Goal: Task Accomplishment & Management: Manage account settings

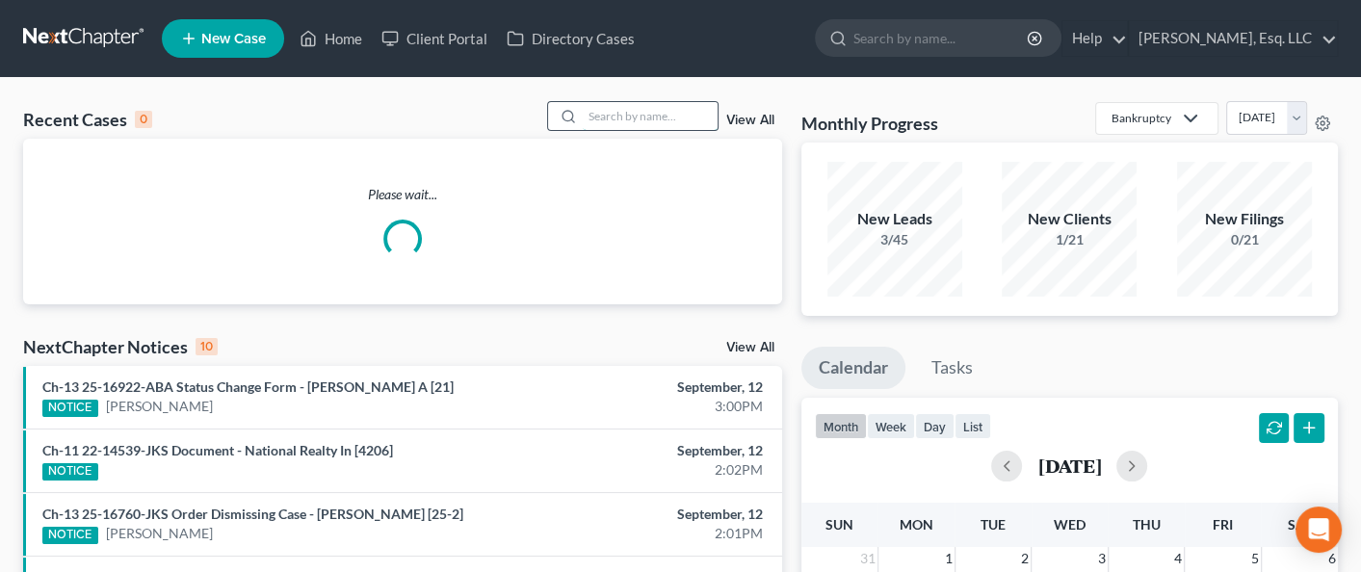
click at [625, 119] on input "search" at bounding box center [650, 116] width 135 height 28
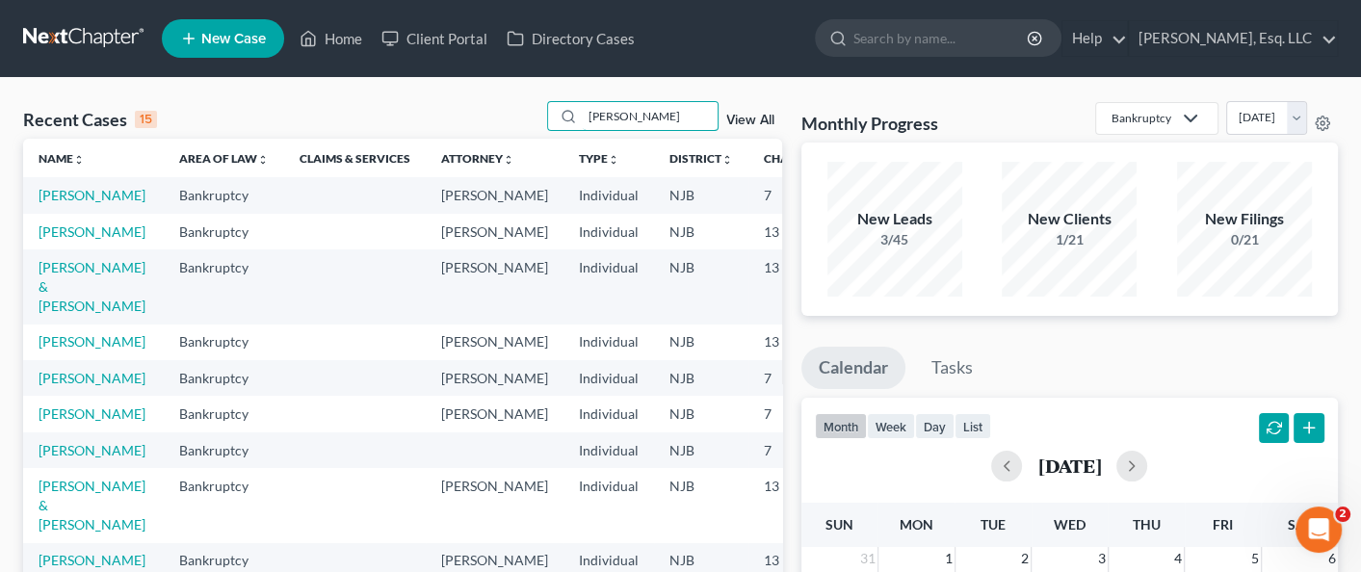
type input "[PERSON_NAME]"
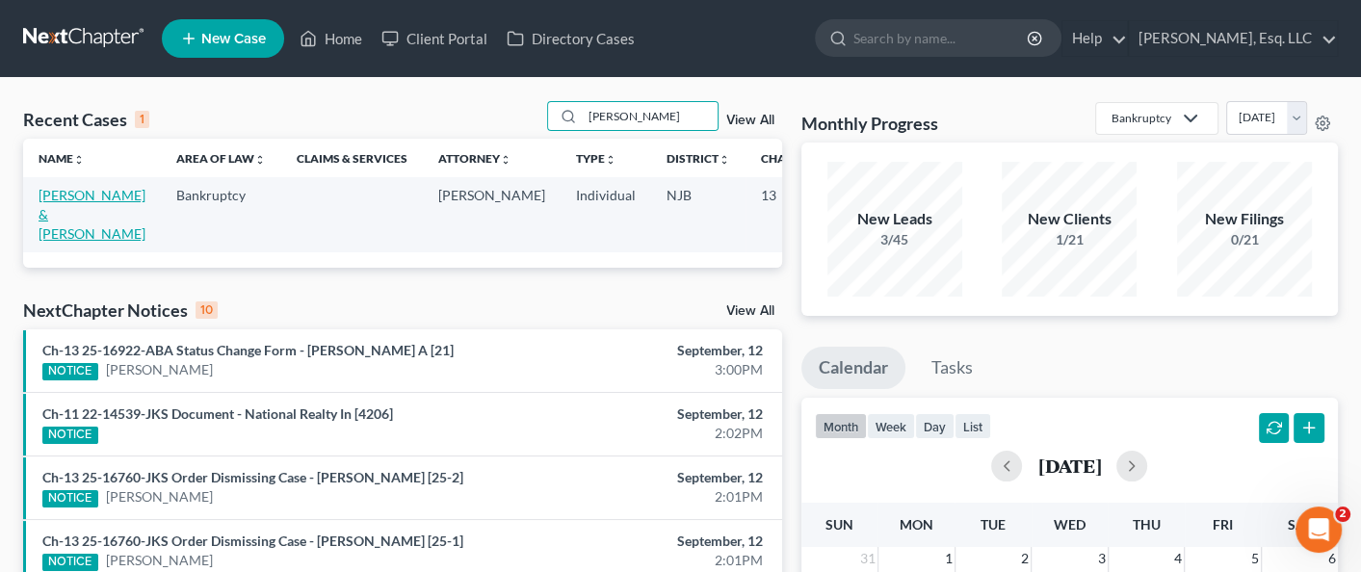
click at [56, 201] on link "[PERSON_NAME] & [PERSON_NAME]" at bounding box center [92, 214] width 107 height 55
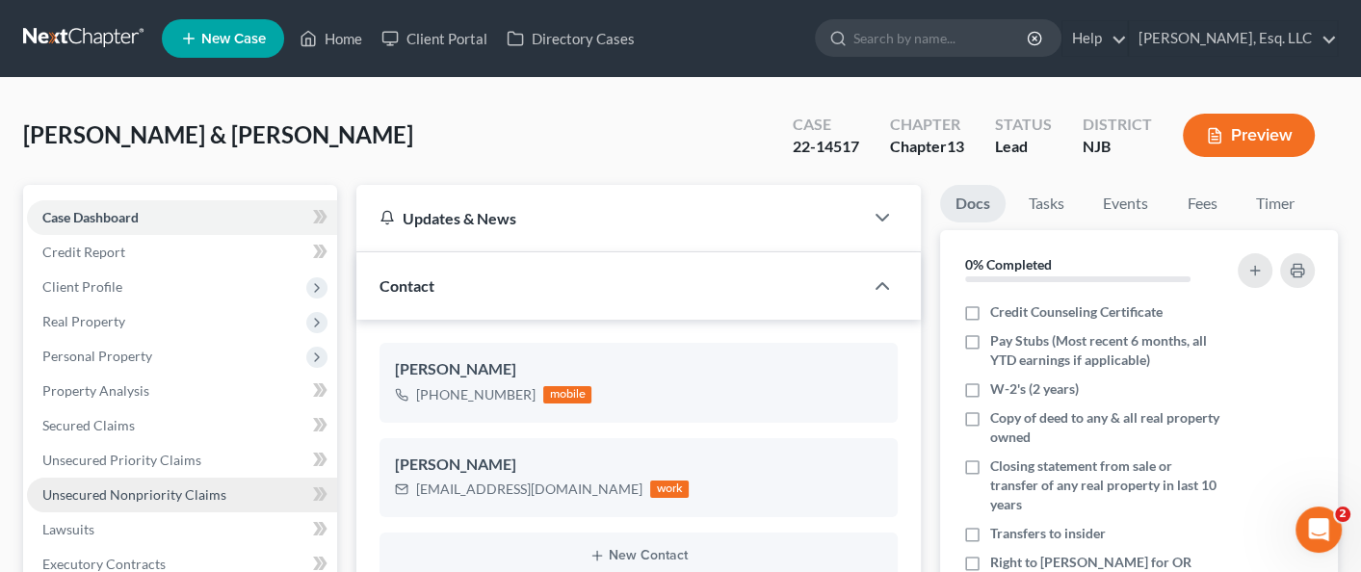
scroll to position [484, 0]
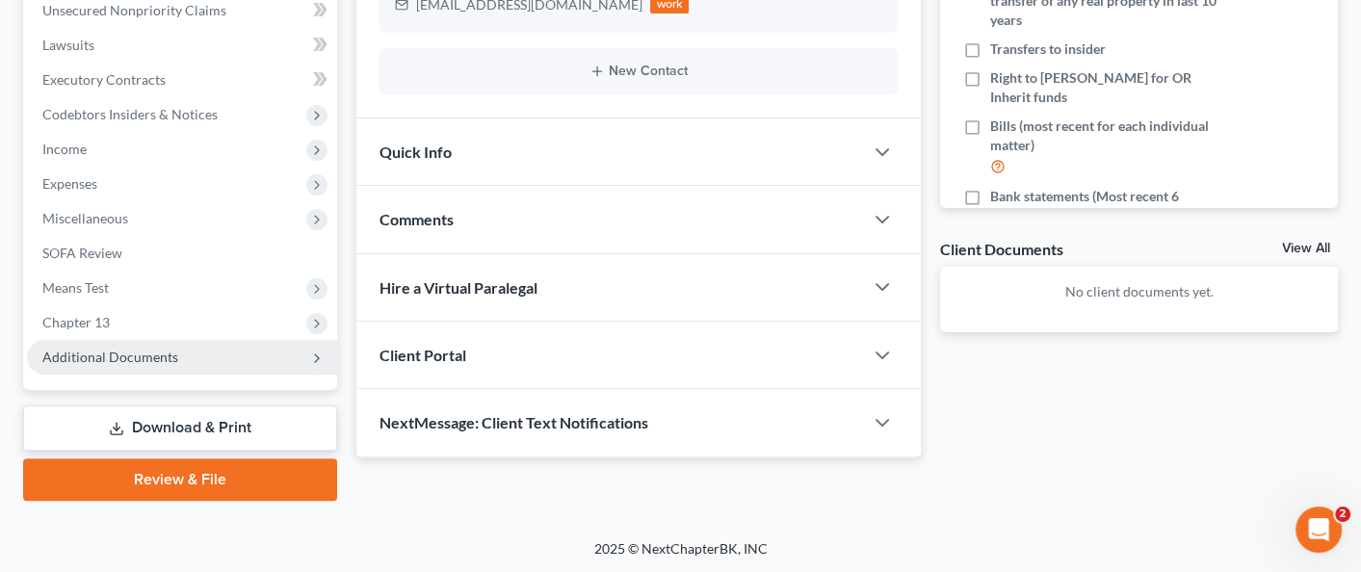
click at [127, 361] on span "Additional Documents" at bounding box center [110, 357] width 136 height 16
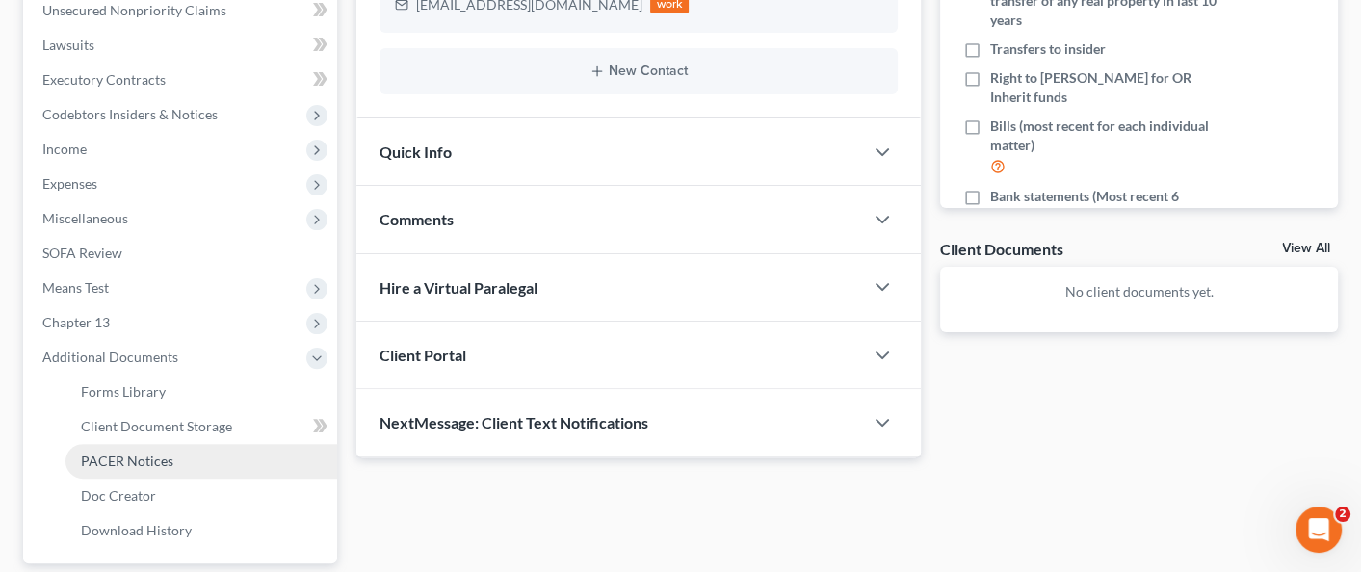
click at [180, 465] on link "PACER Notices" at bounding box center [201, 461] width 272 height 35
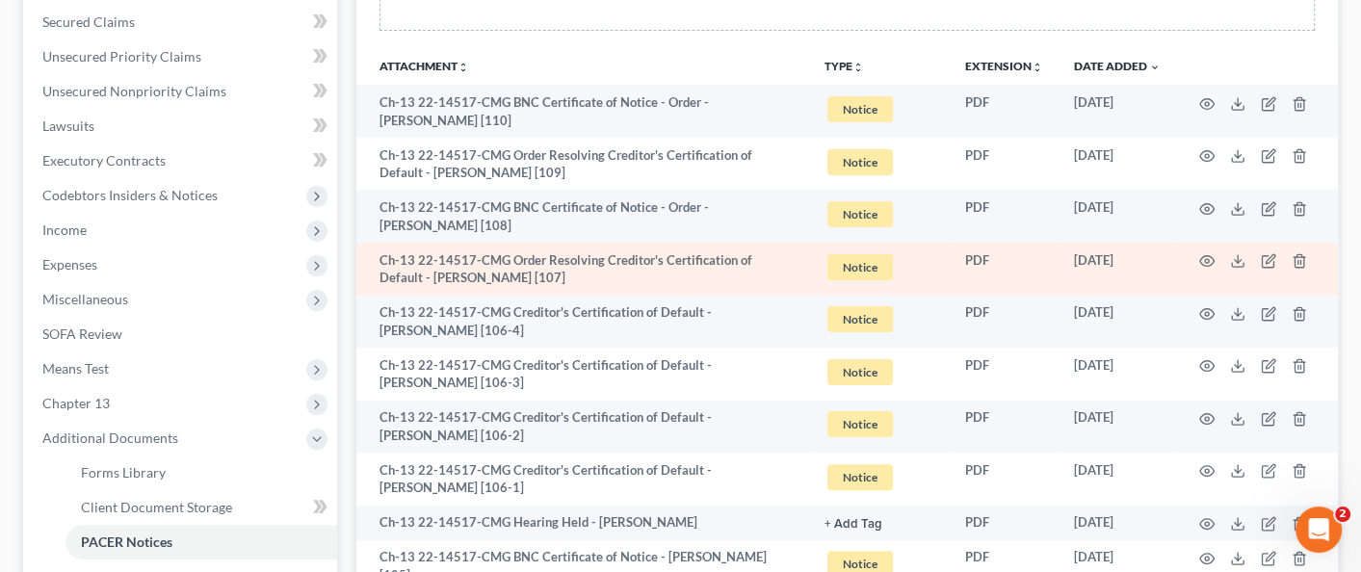
scroll to position [482, 0]
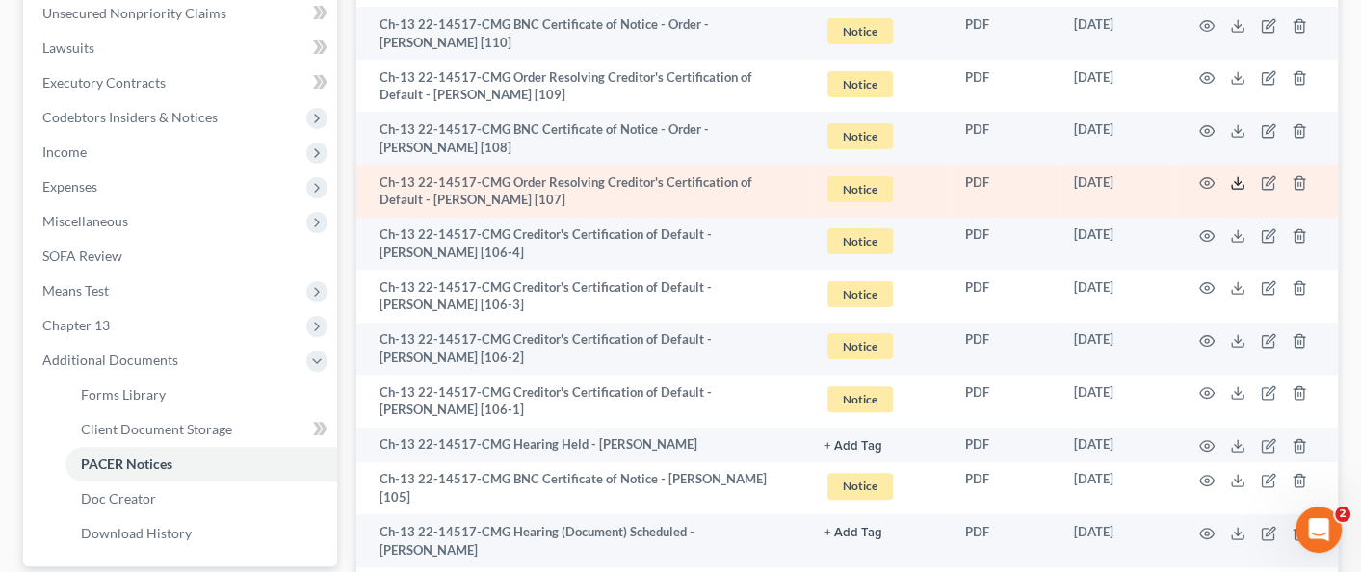
click at [1234, 182] on icon at bounding box center [1237, 182] width 15 height 15
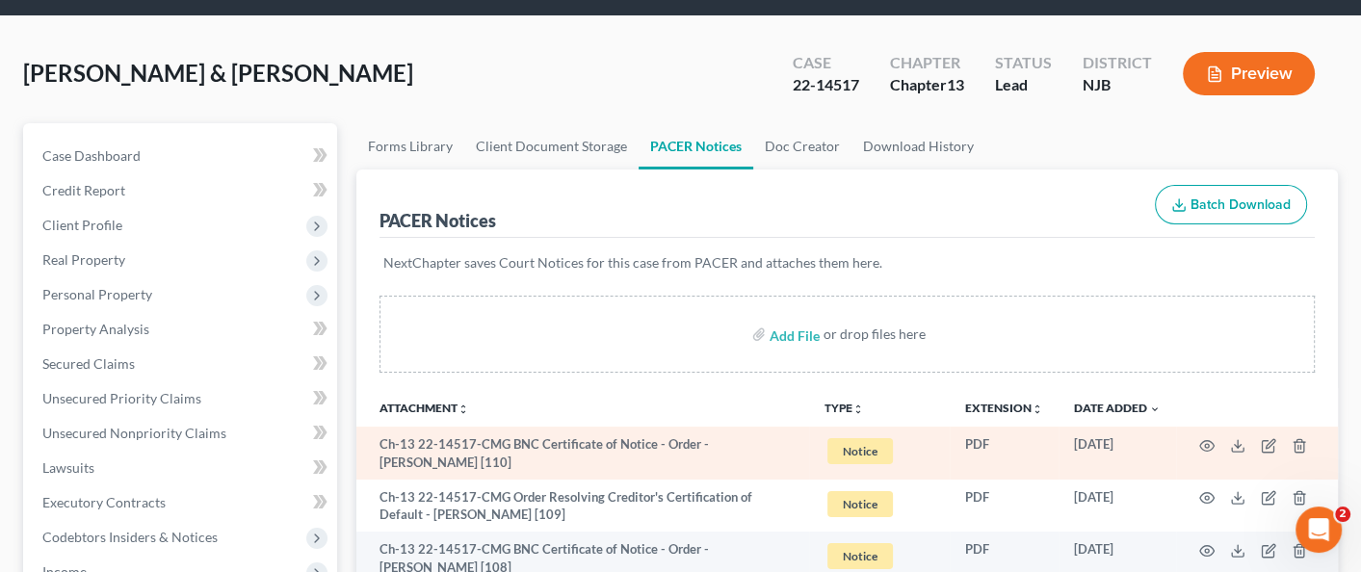
scroll to position [96, 0]
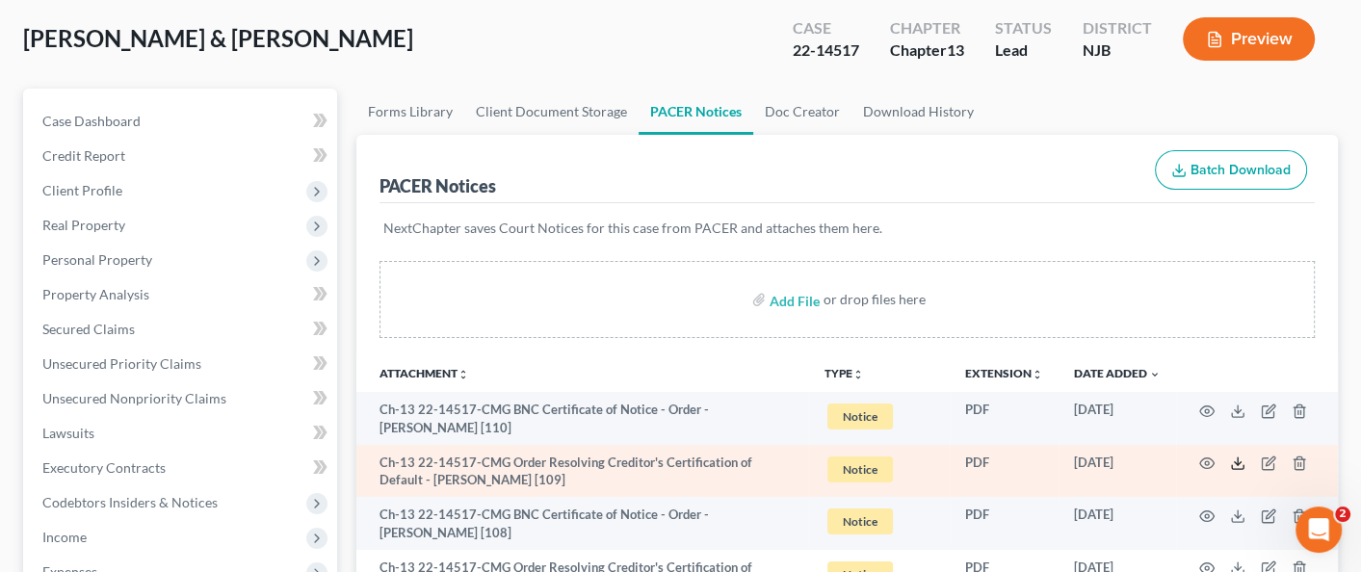
click at [1239, 458] on icon at bounding box center [1237, 463] width 15 height 15
